Goal: Task Accomplishment & Management: Use online tool/utility

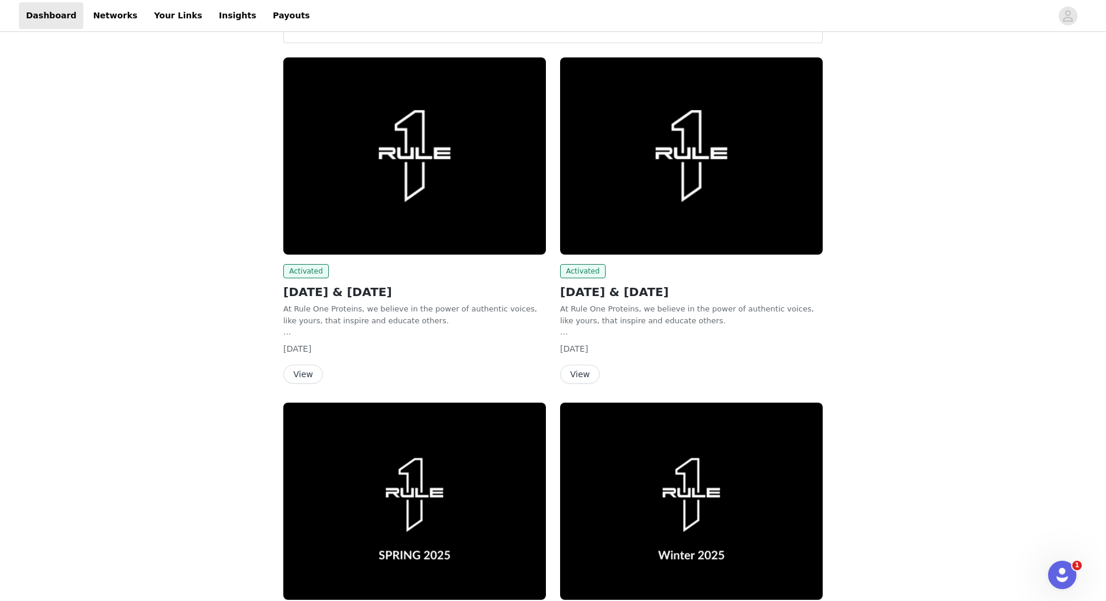
click at [580, 372] on button "View" at bounding box center [580, 373] width 40 height 19
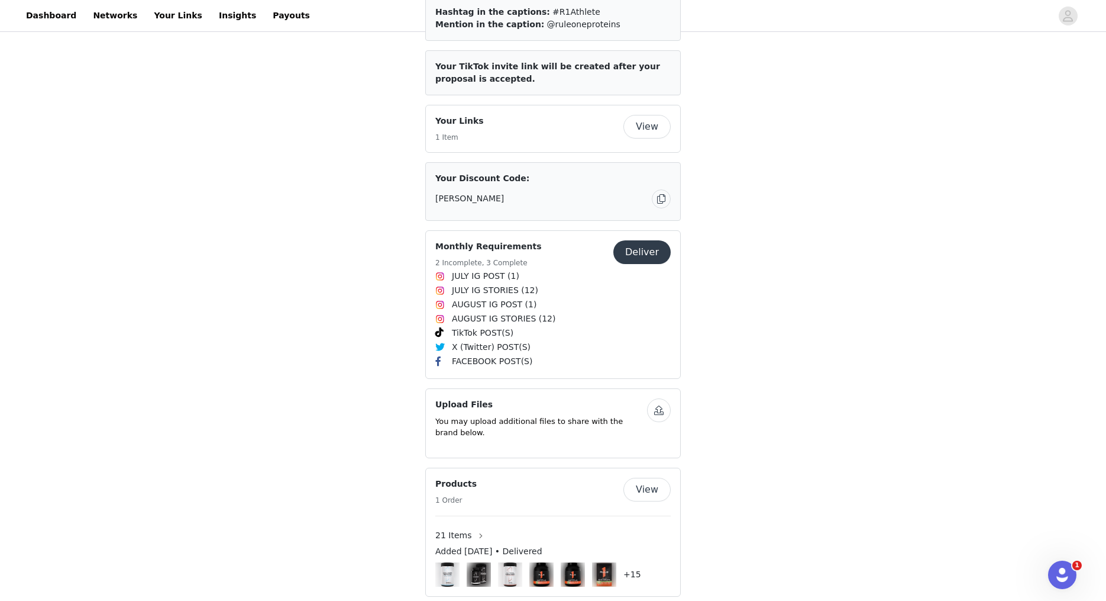
scroll to position [539, 0]
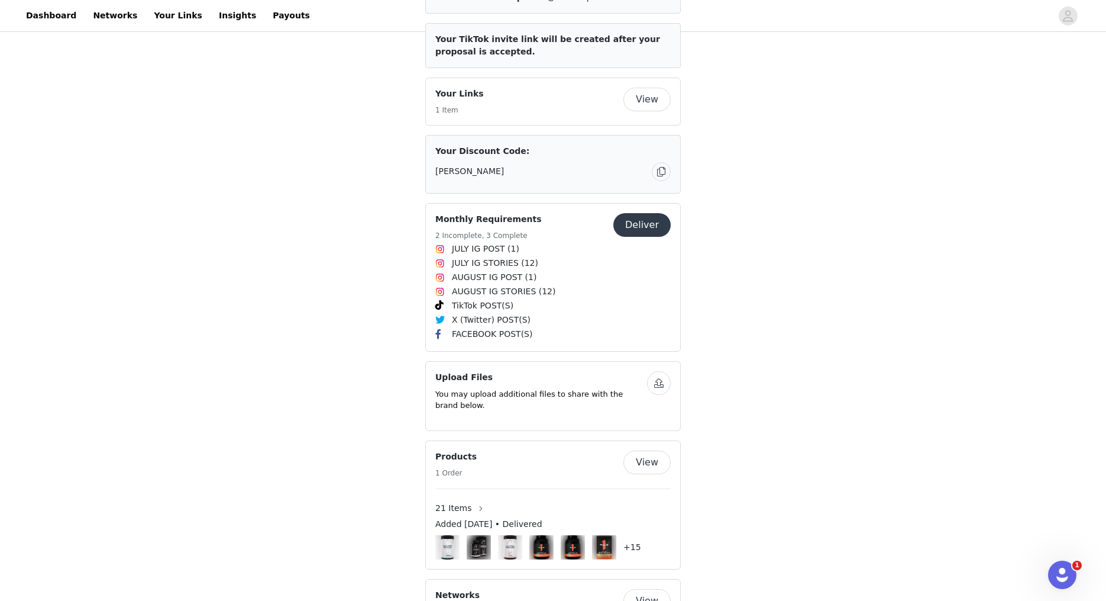
click at [635, 222] on button "Deliver" at bounding box center [642, 225] width 57 height 24
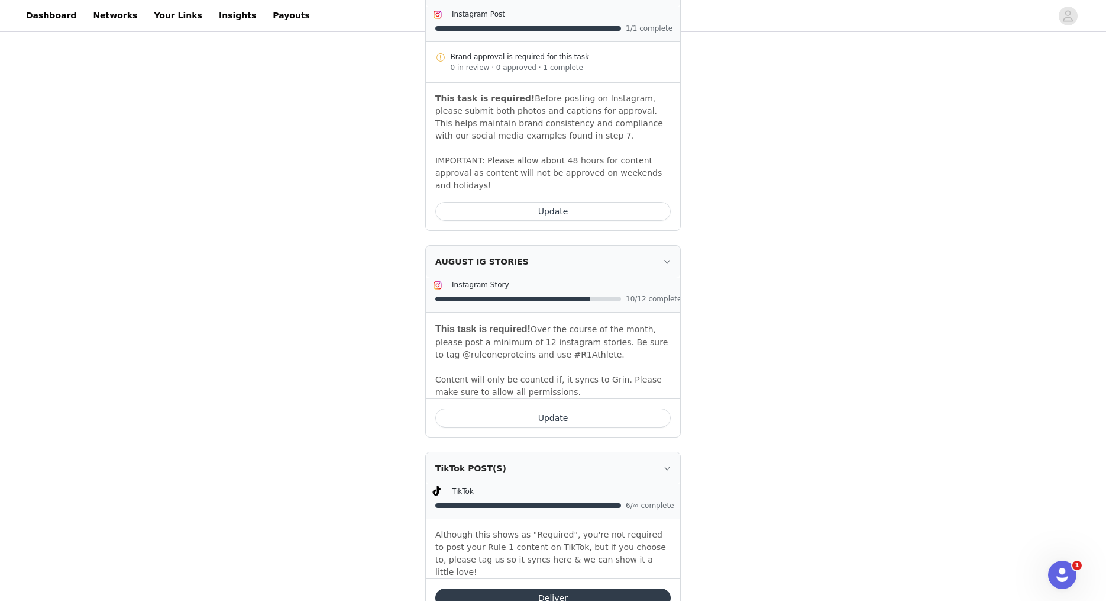
scroll to position [1018, 0]
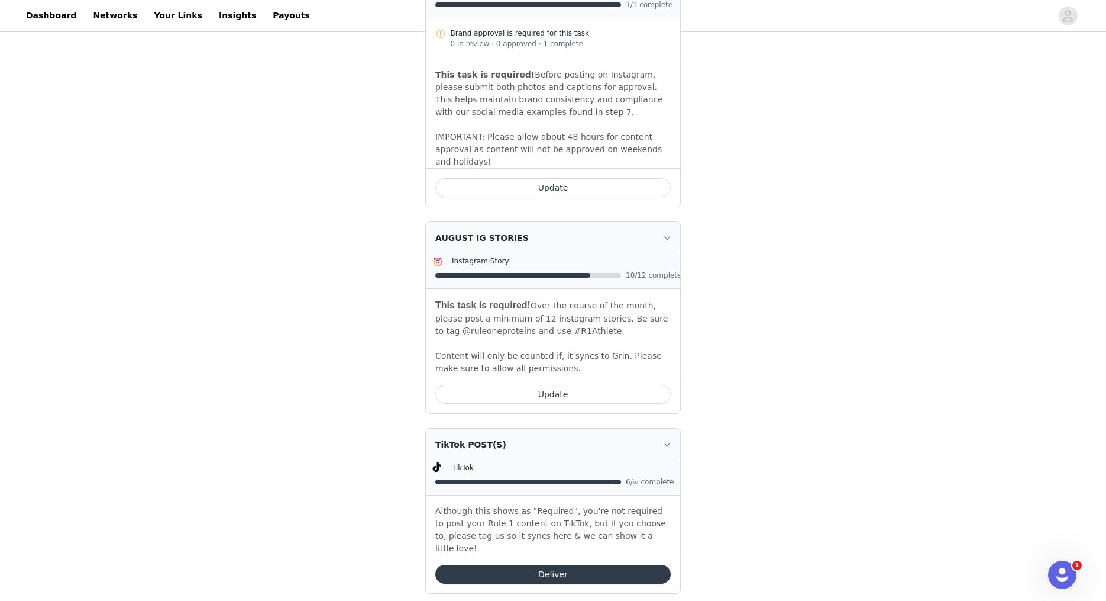
click at [582, 388] on button "Update" at bounding box center [552, 394] width 235 height 19
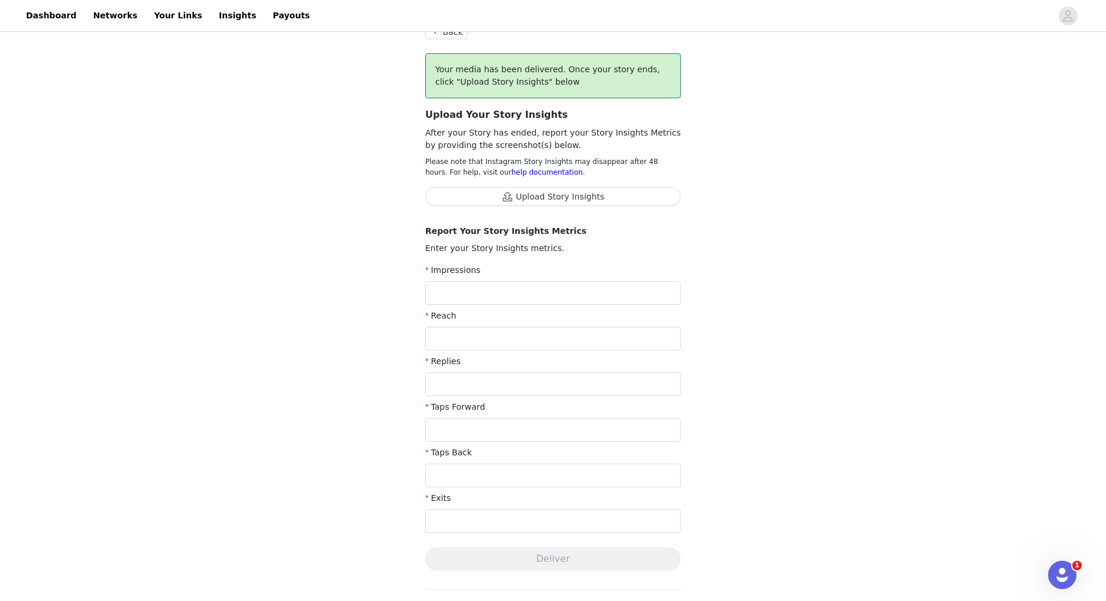
scroll to position [59, 0]
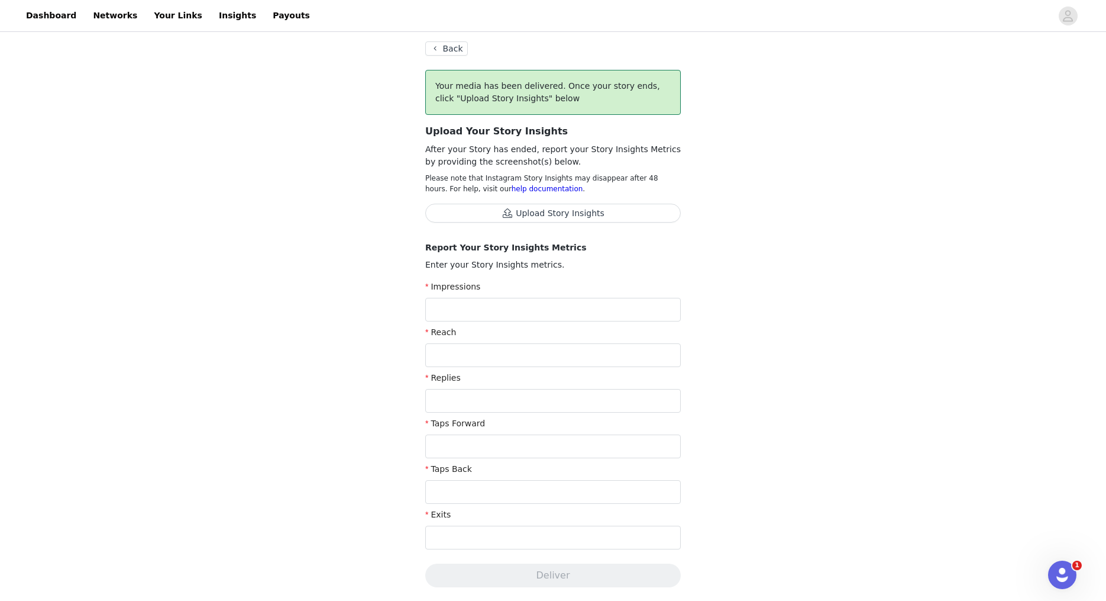
click at [581, 213] on button "Upload Story Insights" at bounding box center [553, 213] width 256 height 19
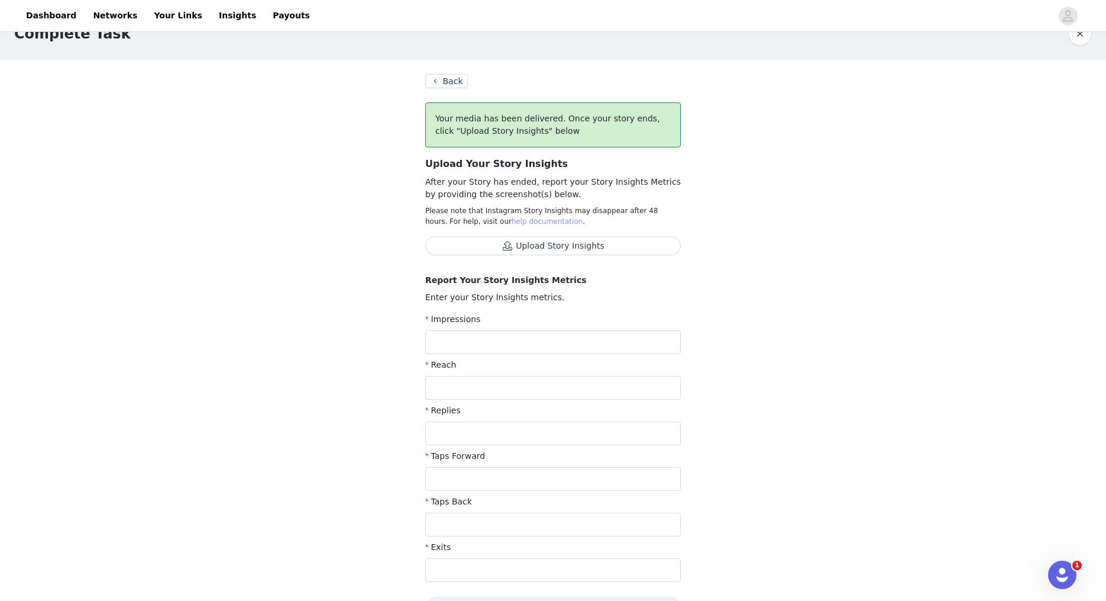
scroll to position [0, 0]
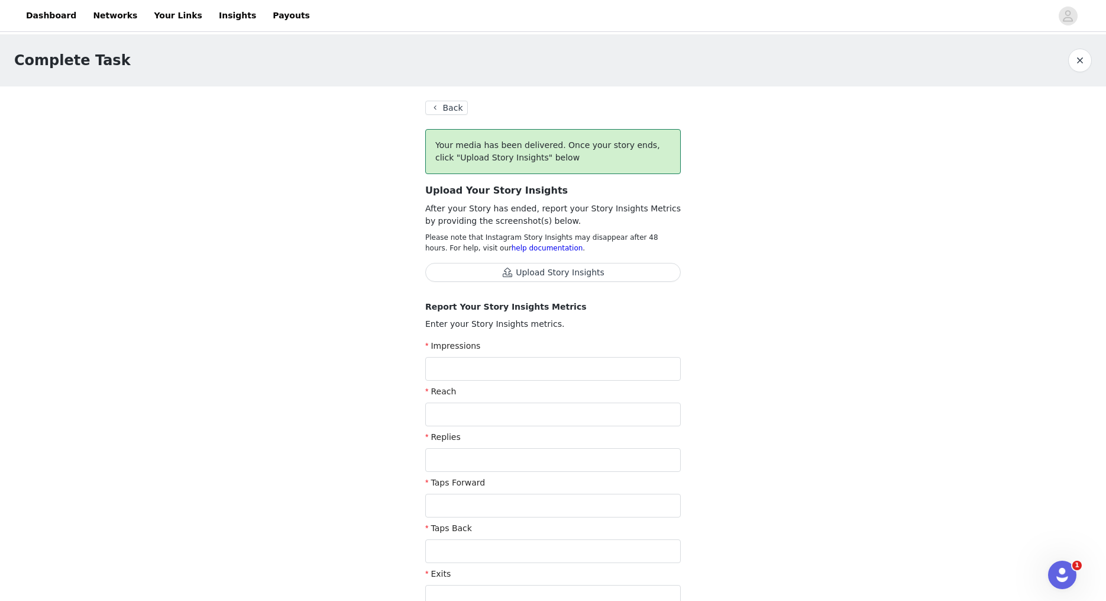
click at [450, 109] on button "Back" at bounding box center [446, 108] width 43 height 14
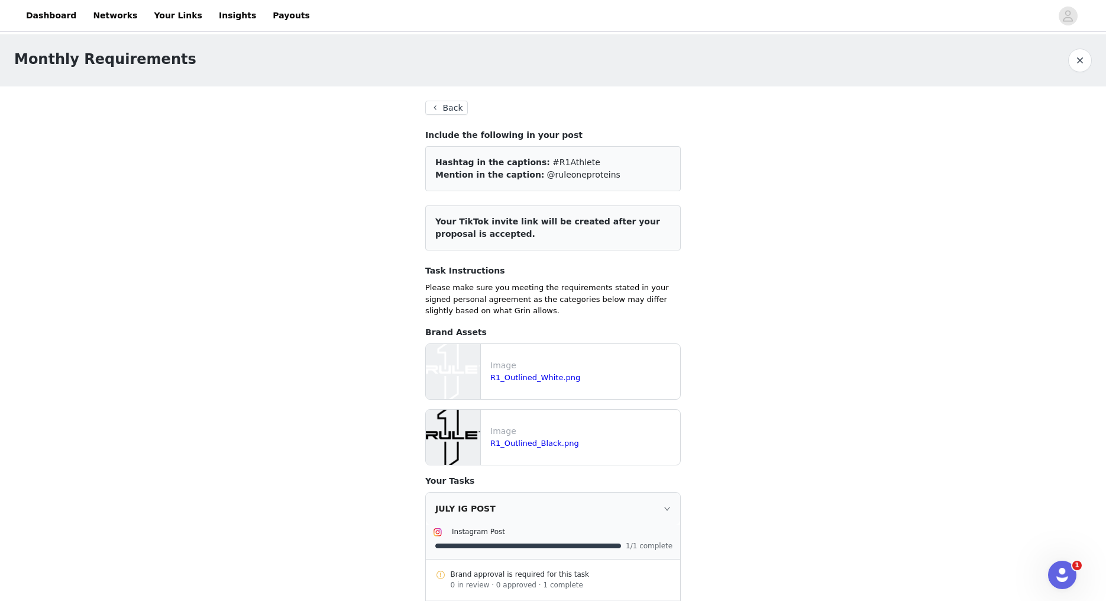
click at [438, 108] on button "Back" at bounding box center [446, 108] width 43 height 14
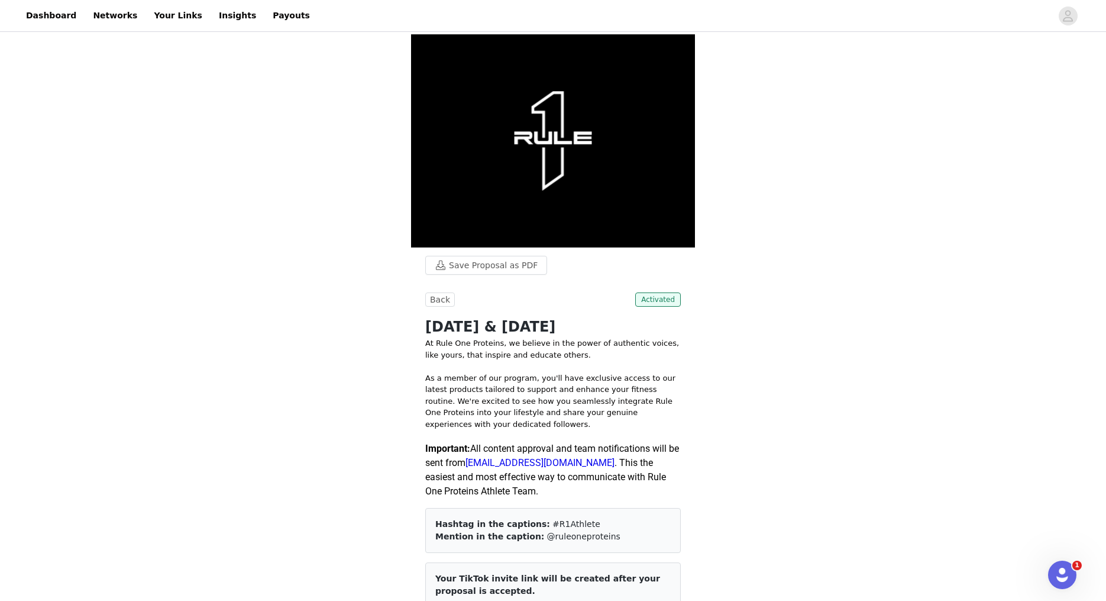
scroll to position [4, 0]
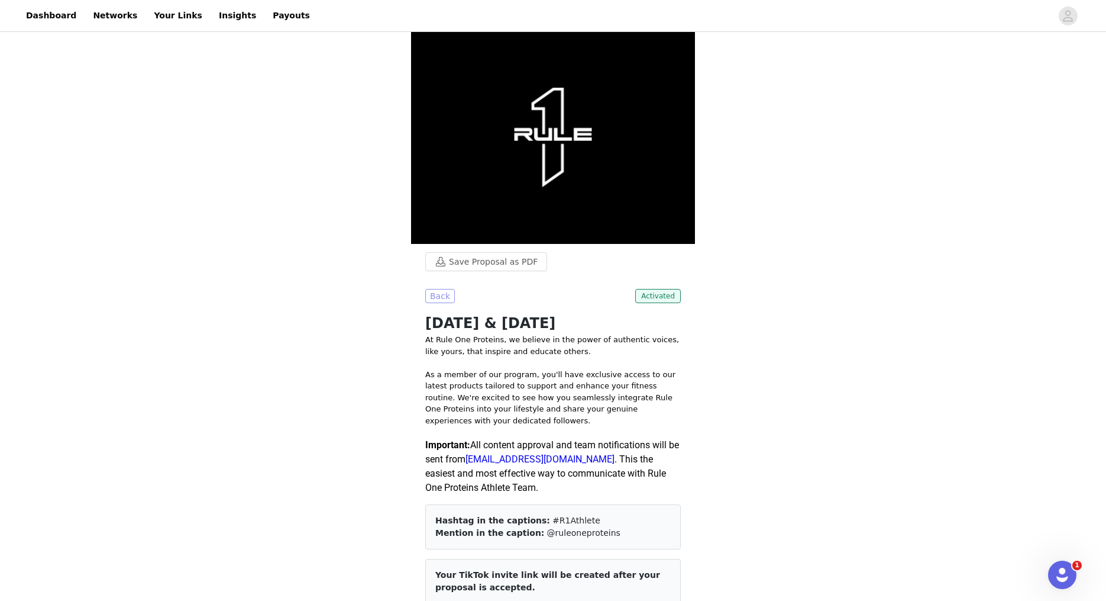
click at [445, 295] on button "Back" at bounding box center [440, 296] width 30 height 14
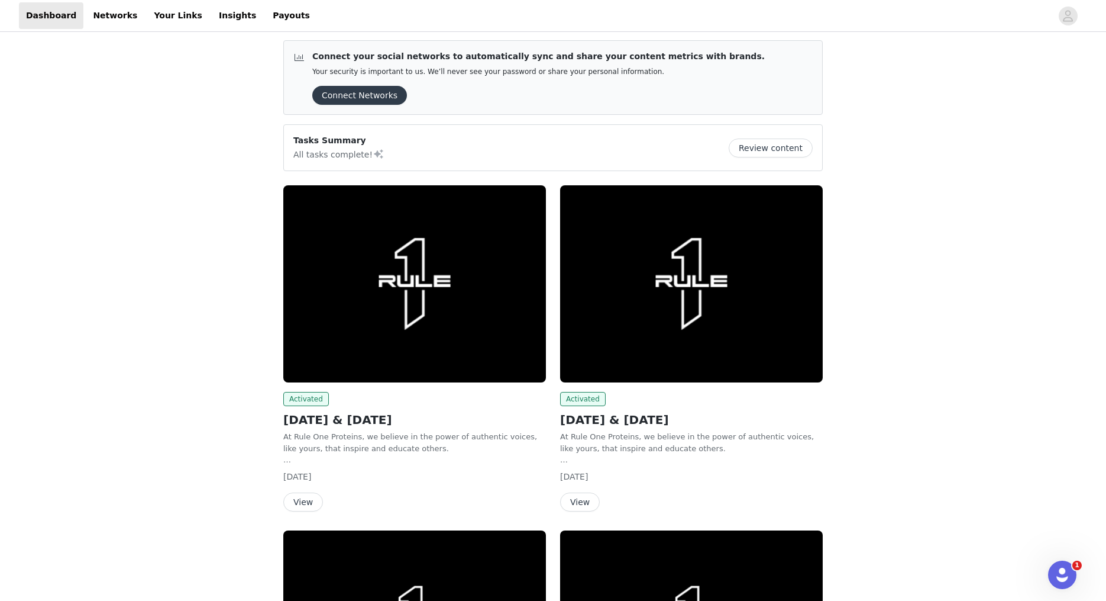
click at [304, 496] on button "View" at bounding box center [303, 501] width 40 height 19
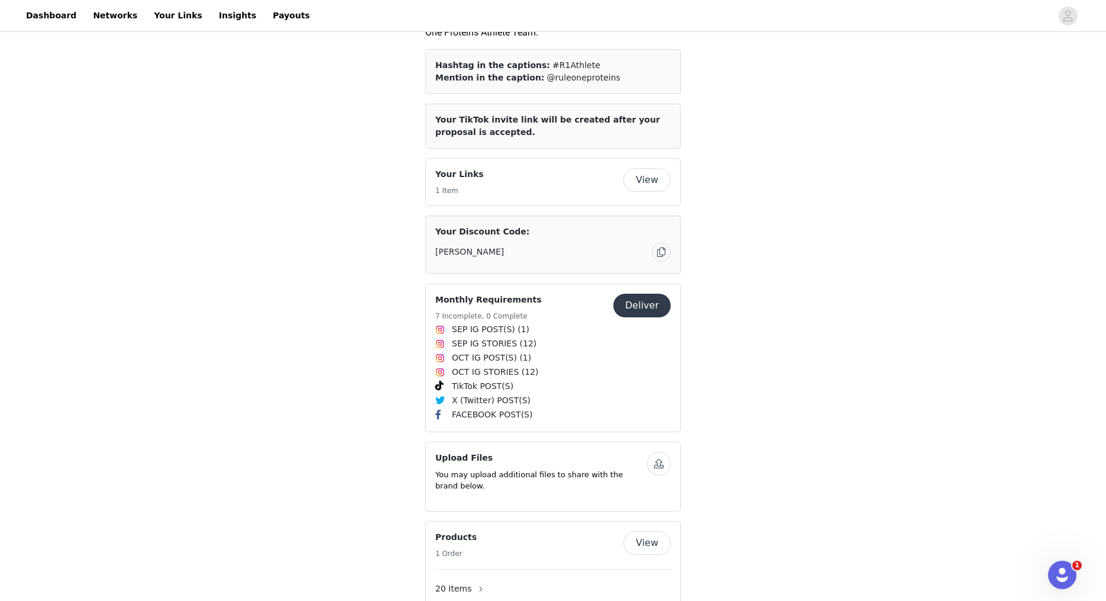
scroll to position [563, 0]
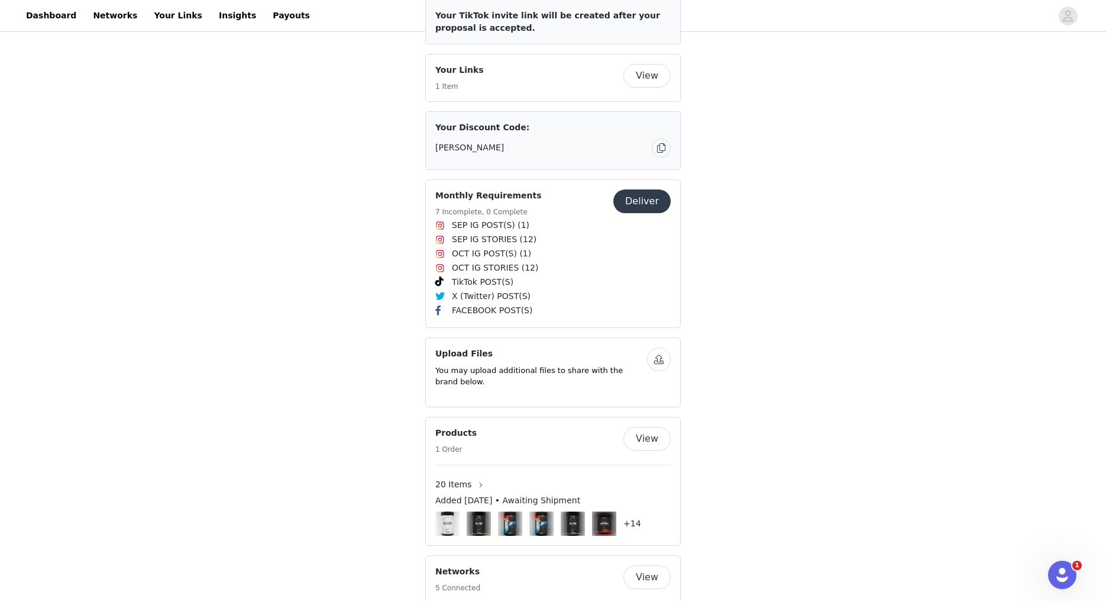
click at [654, 199] on button "Deliver" at bounding box center [642, 201] width 57 height 24
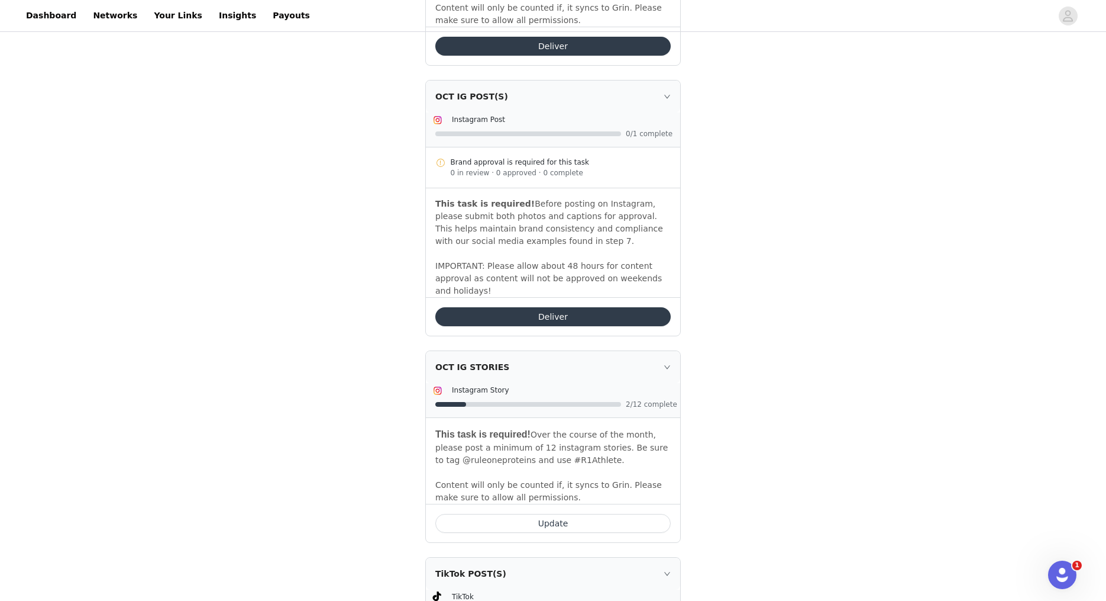
scroll to position [980, 0]
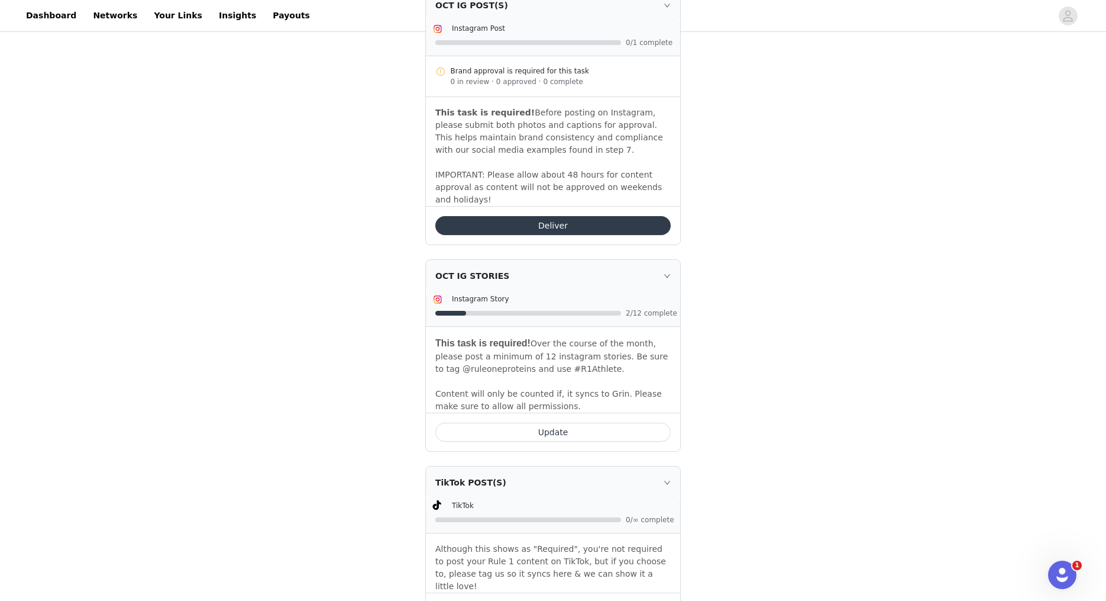
click at [526, 422] on button "Update" at bounding box center [552, 431] width 235 height 19
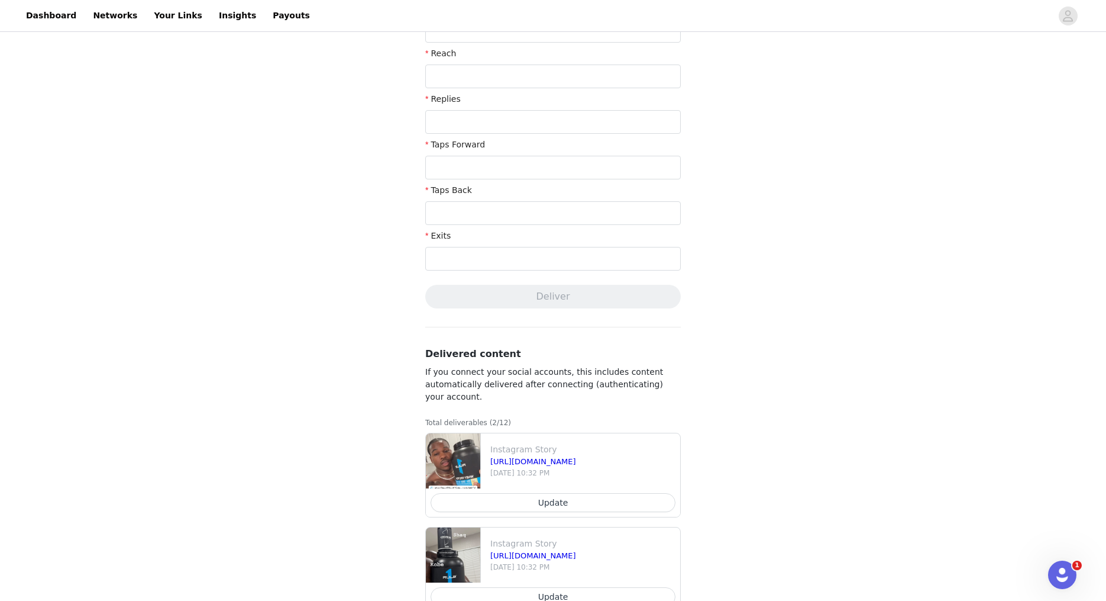
scroll to position [370, 0]
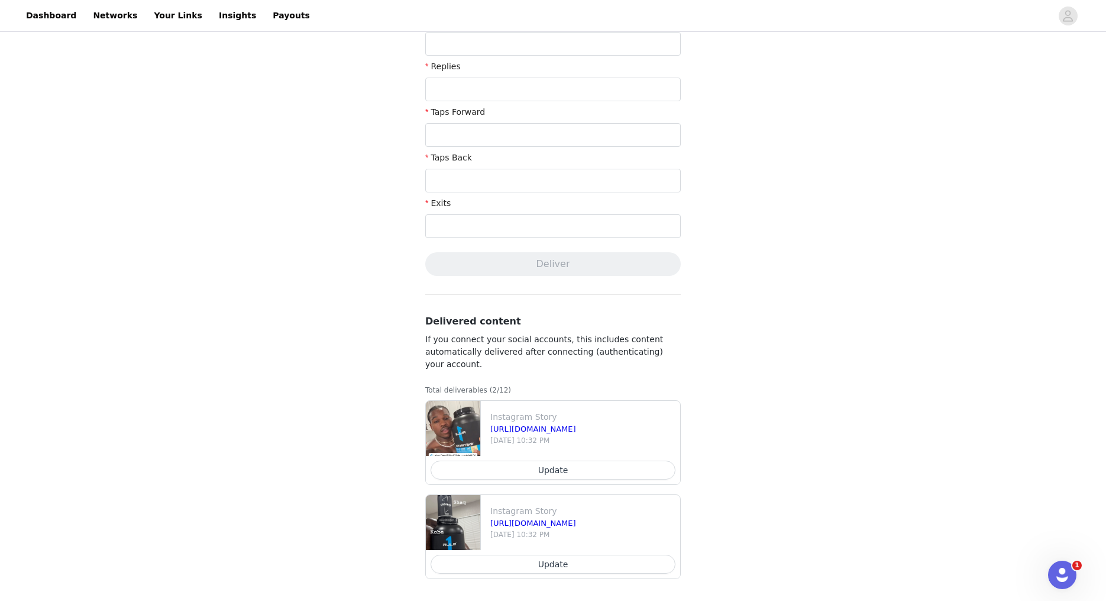
click at [343, 403] on div "Complete Task Back Your media has been delivered. Once your story ends, click "…" at bounding box center [553, 133] width 1106 height 938
